Goal: Task Accomplishment & Management: Use online tool/utility

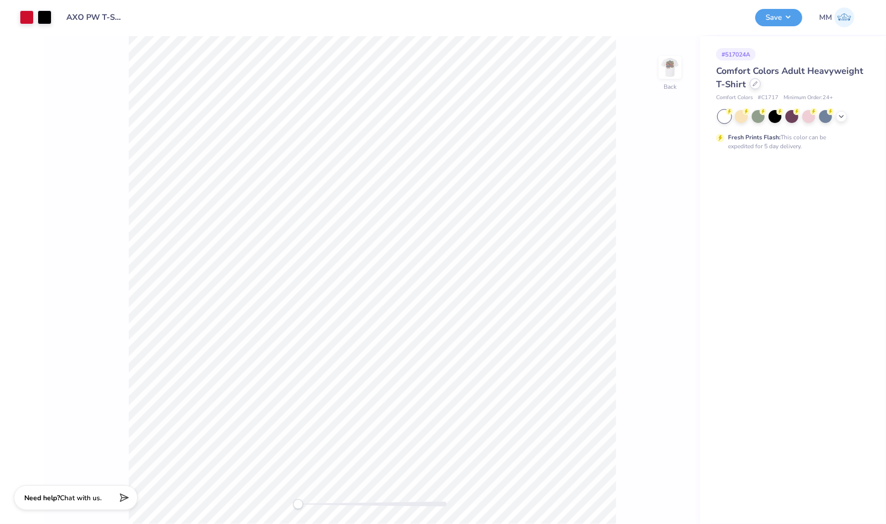
click at [755, 84] on icon at bounding box center [755, 83] width 5 height 5
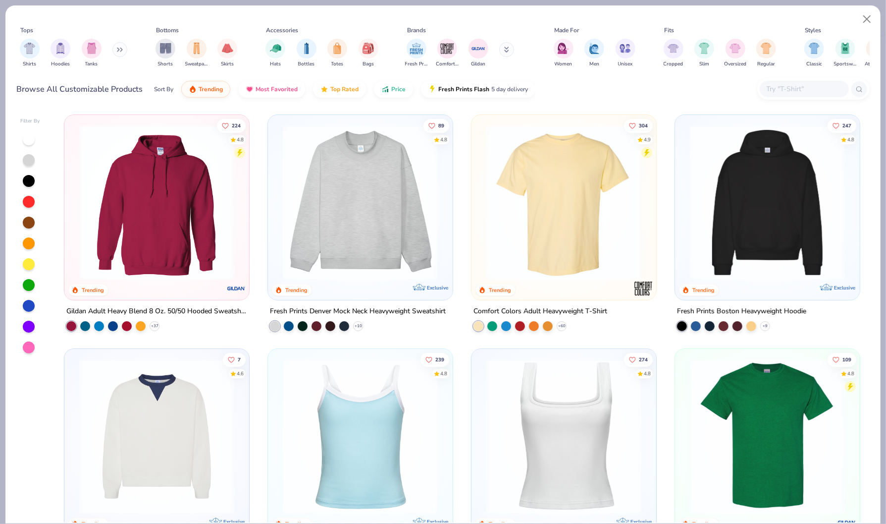
click at [139, 224] on img at bounding box center [156, 202] width 165 height 155
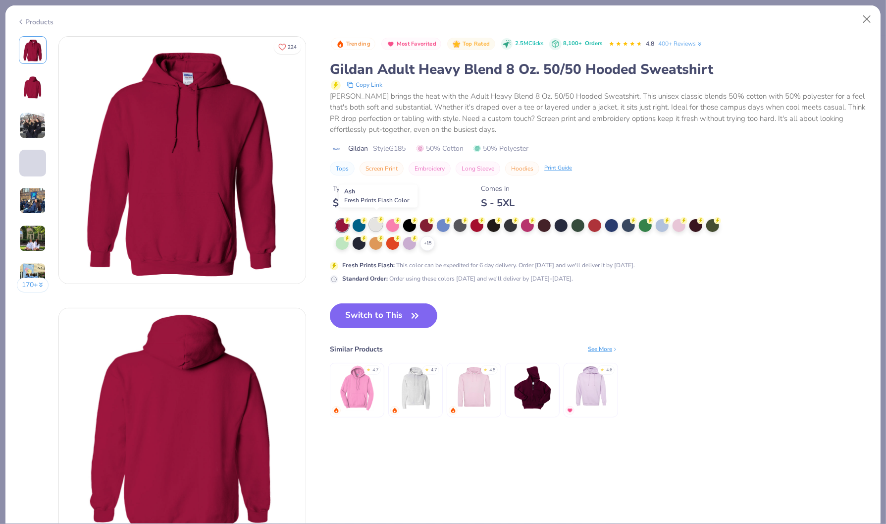
click at [378, 217] on icon at bounding box center [380, 219] width 7 height 7
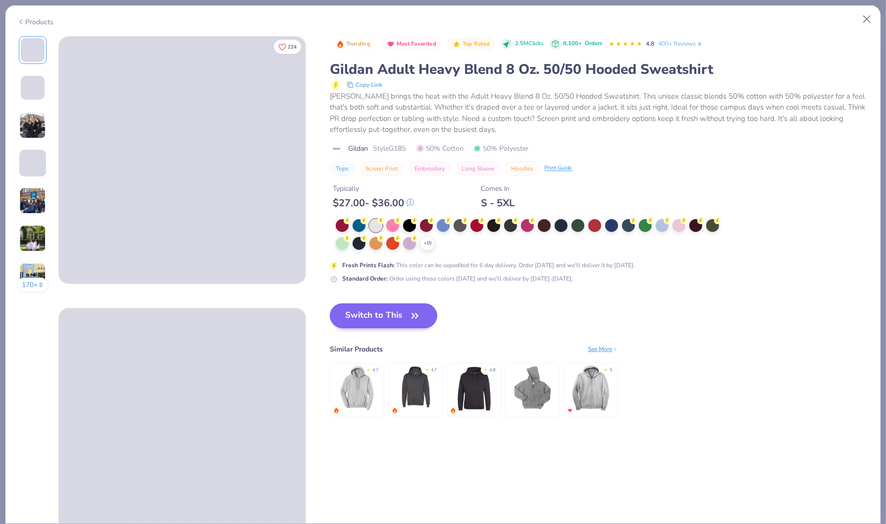
click at [393, 307] on button "Switch to This" at bounding box center [383, 315] width 107 height 25
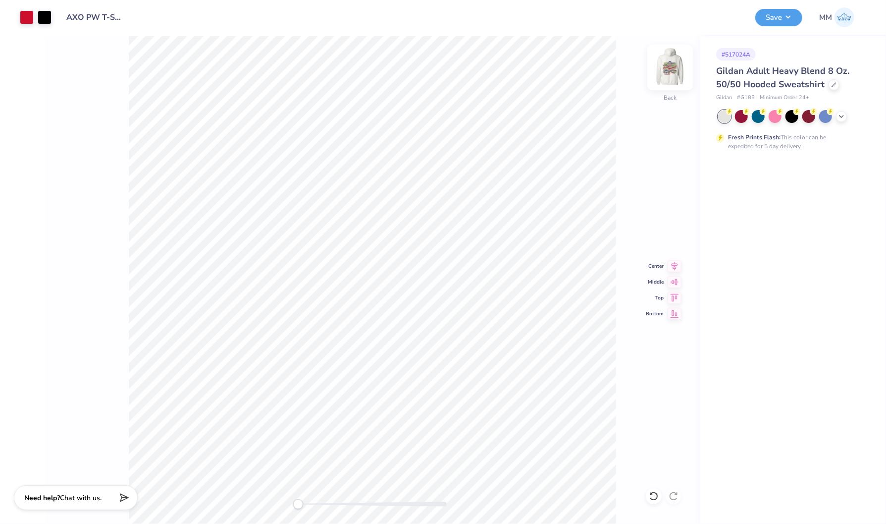
click at [682, 64] on div at bounding box center [670, 68] width 46 height 46
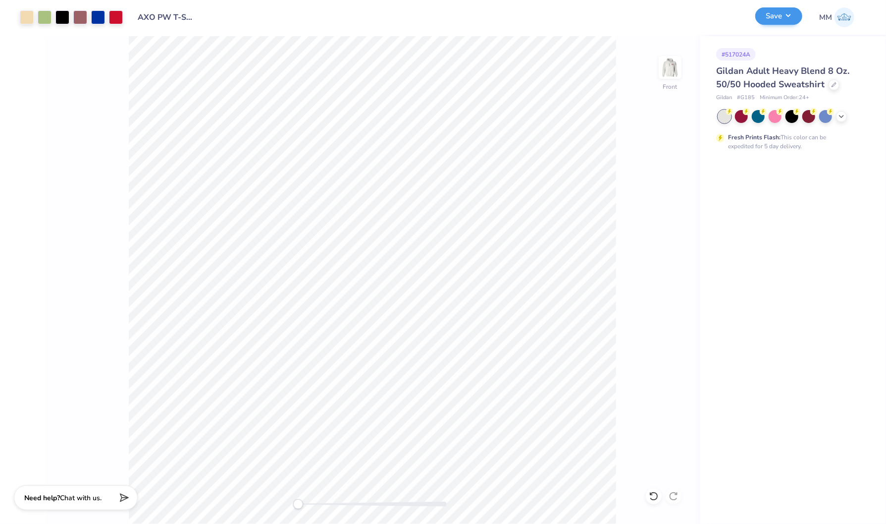
click at [771, 15] on button "Save" at bounding box center [778, 15] width 47 height 17
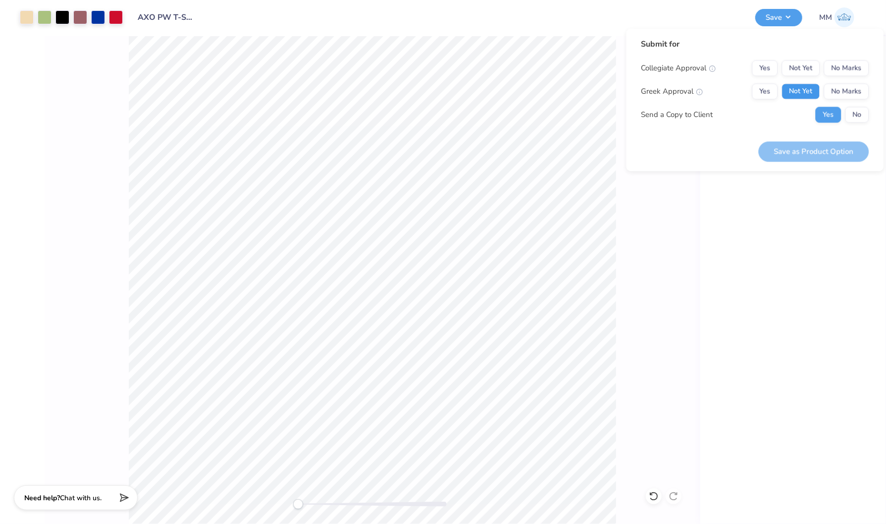
click at [797, 94] on button "Not Yet" at bounding box center [801, 92] width 38 height 16
click at [856, 69] on button "No Marks" at bounding box center [846, 68] width 45 height 16
click at [857, 111] on button "No" at bounding box center [857, 115] width 24 height 16
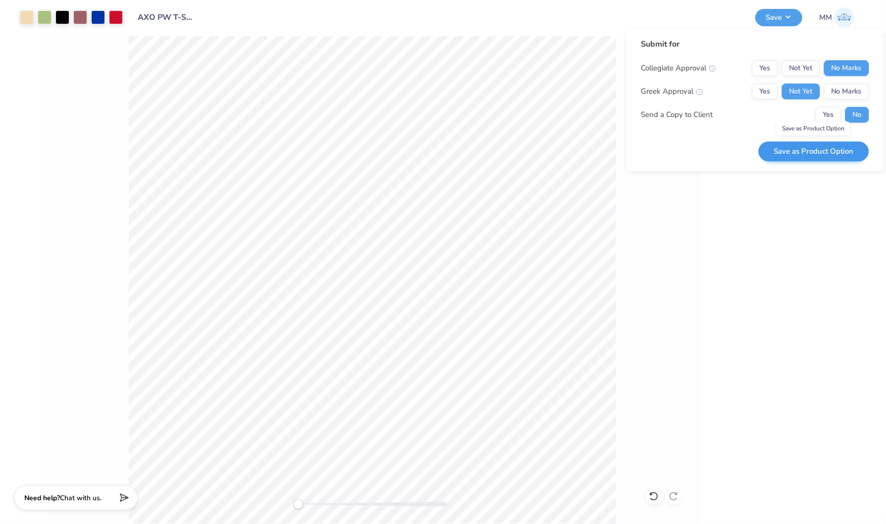
click at [856, 150] on button "Save as Product Option" at bounding box center [814, 151] width 110 height 20
